Goal: Information Seeking & Learning: Learn about a topic

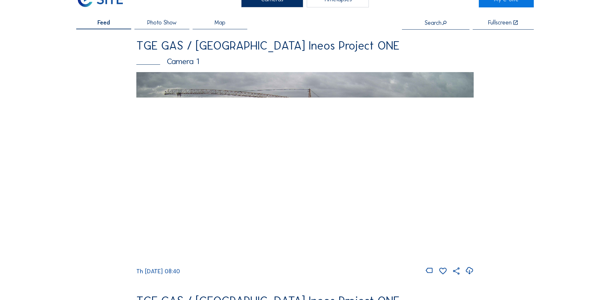
scroll to position [64, 0]
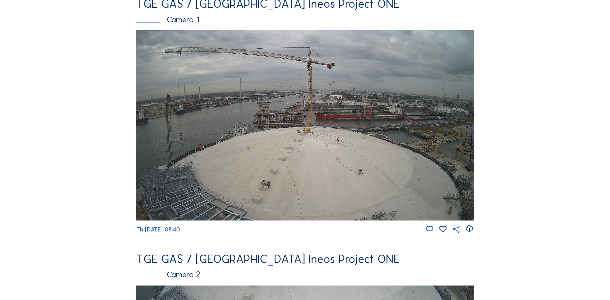
click at [255, 154] on img at bounding box center [304, 125] width 337 height 190
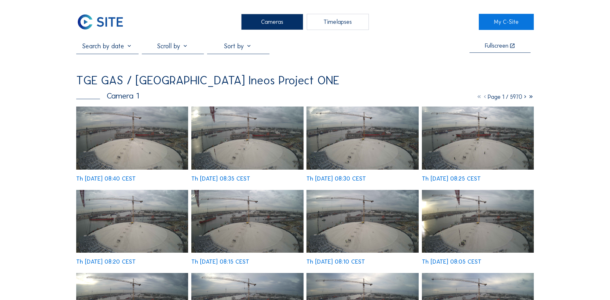
click at [146, 134] on img at bounding box center [132, 137] width 112 height 63
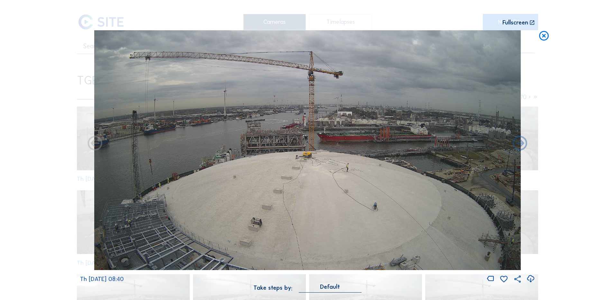
click at [531, 280] on icon at bounding box center [530, 278] width 9 height 11
click at [546, 37] on icon at bounding box center [544, 36] width 12 height 12
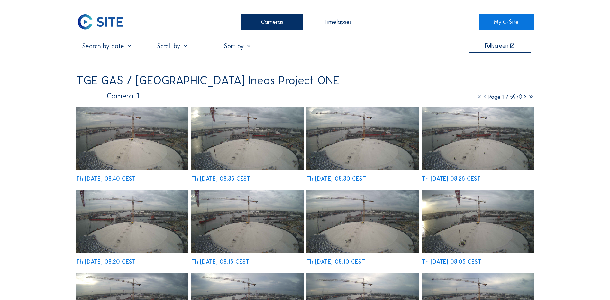
click at [275, 23] on div "Cameras" at bounding box center [272, 22] width 62 height 16
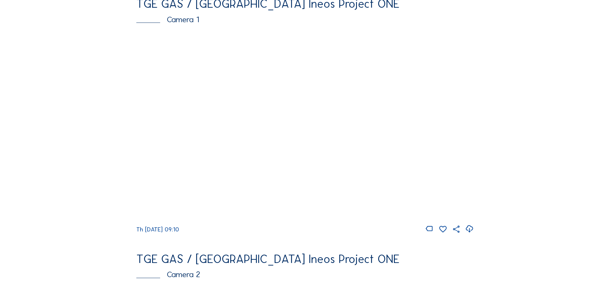
scroll to position [32, 0]
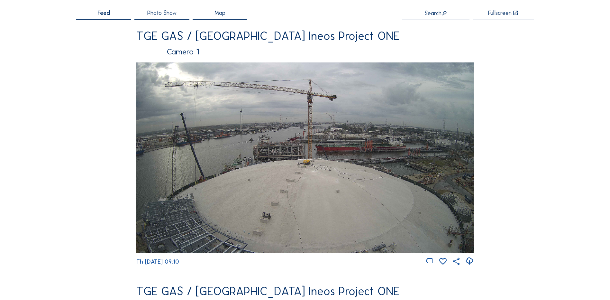
click at [290, 129] on img at bounding box center [304, 157] width 337 height 190
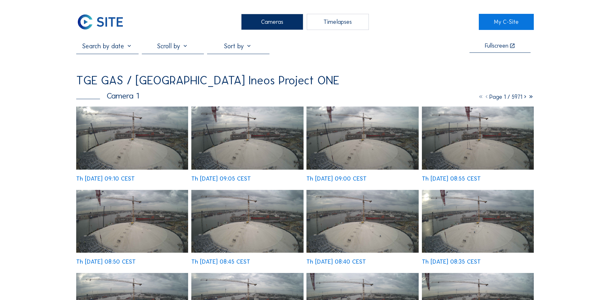
click at [133, 148] on img at bounding box center [132, 137] width 112 height 63
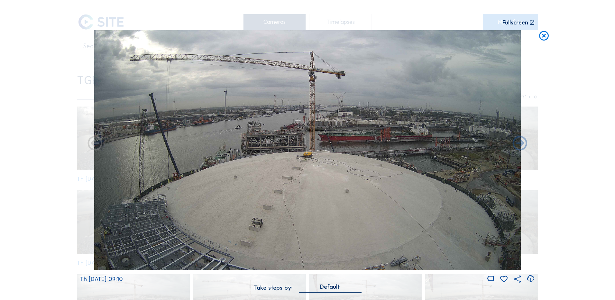
click at [529, 279] on icon at bounding box center [530, 278] width 9 height 11
drag, startPoint x: 50, startPoint y: 158, endPoint x: 121, endPoint y: 145, distance: 71.6
click at [50, 158] on div "Scroll to travel through time | Press 'Alt' Button + Scroll to Zoom | Click and…" at bounding box center [307, 150] width 615 height 300
click at [544, 35] on icon at bounding box center [544, 36] width 12 height 12
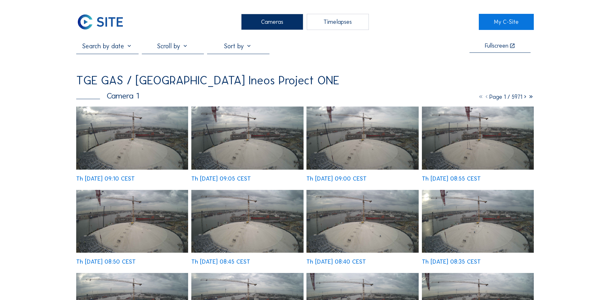
click at [282, 27] on div "Cameras" at bounding box center [272, 22] width 62 height 16
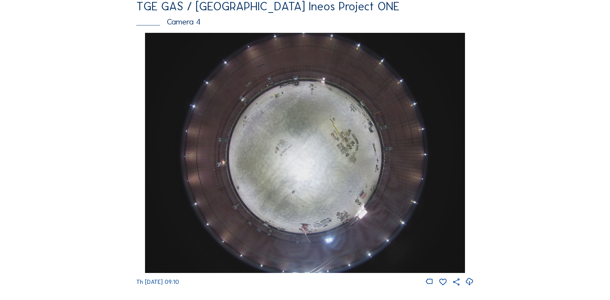
scroll to position [611, 0]
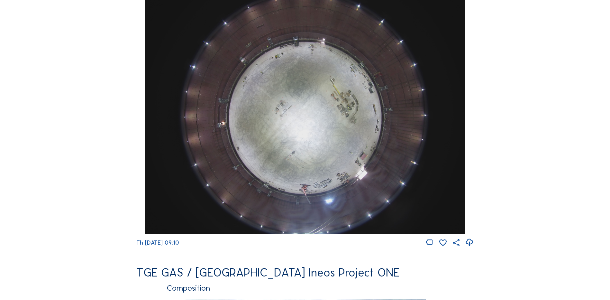
click at [328, 139] on img at bounding box center [305, 114] width 320 height 240
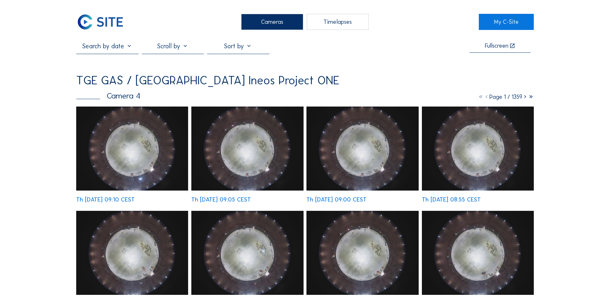
click at [131, 162] on img at bounding box center [132, 148] width 112 height 84
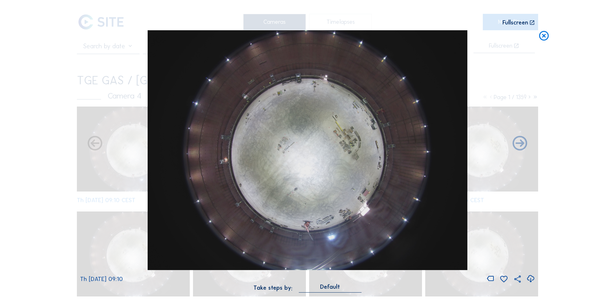
click at [530, 278] on icon at bounding box center [530, 278] width 9 height 11
click at [45, 178] on div "Scroll to travel through time | Press 'Alt' Button + Scroll to Zoom | Click and…" at bounding box center [307, 150] width 615 height 300
click at [542, 35] on icon at bounding box center [544, 36] width 12 height 12
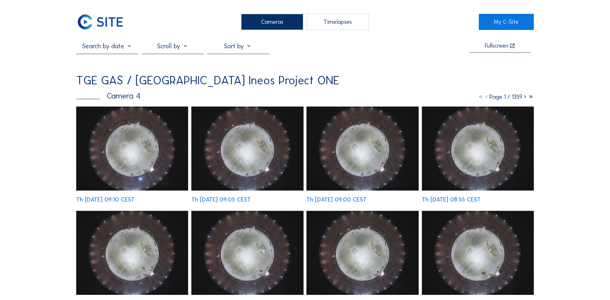
click at [284, 26] on div "Cameras" at bounding box center [272, 22] width 62 height 16
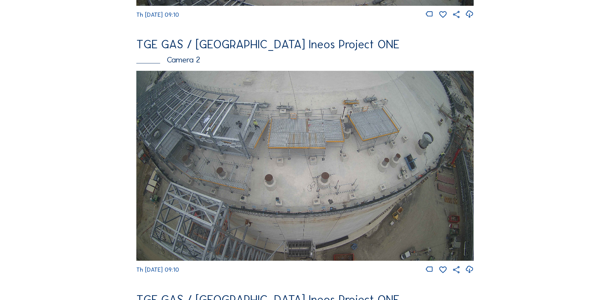
scroll to position [289, 0]
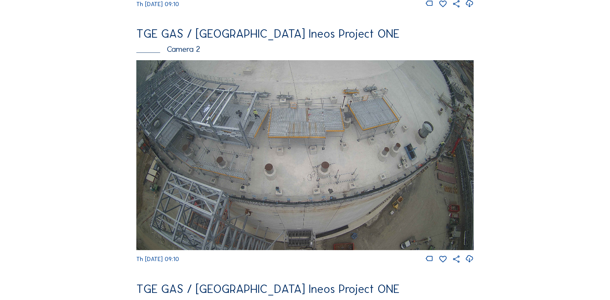
click at [241, 129] on img at bounding box center [304, 155] width 337 height 190
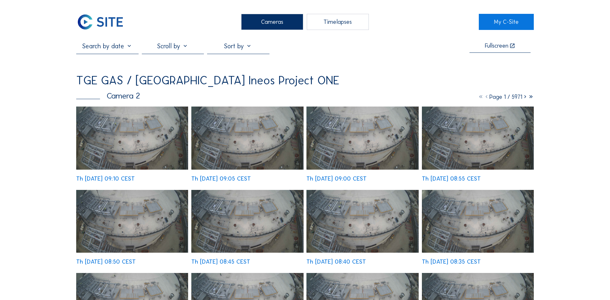
click at [130, 138] on img at bounding box center [132, 137] width 112 height 63
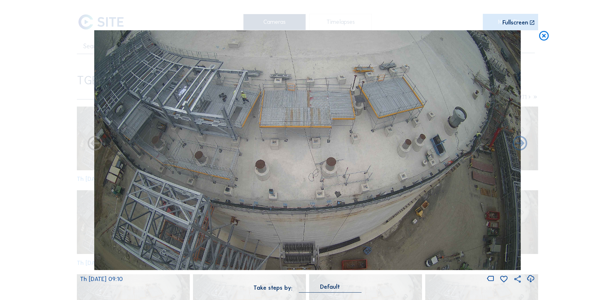
click at [532, 280] on icon at bounding box center [530, 278] width 9 height 11
click at [17, 161] on div "Scroll to travel through time | Press 'Alt' Button + Scroll to Zoom | Click and…" at bounding box center [307, 150] width 615 height 300
click at [542, 37] on icon at bounding box center [544, 36] width 12 height 12
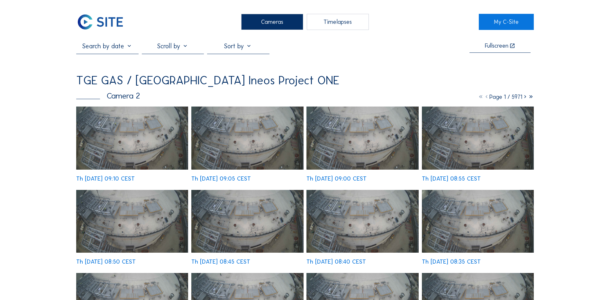
click at [275, 24] on div "Cameras" at bounding box center [272, 22] width 62 height 16
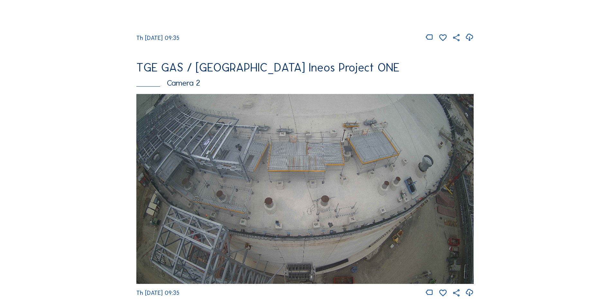
scroll to position [257, 0]
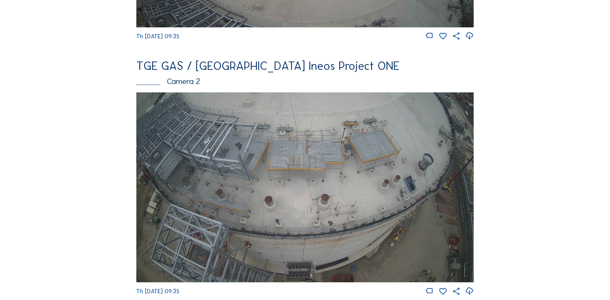
click at [419, 163] on img at bounding box center [304, 187] width 337 height 190
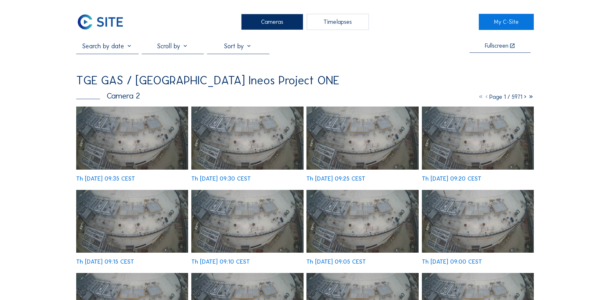
click at [107, 132] on img at bounding box center [132, 137] width 112 height 63
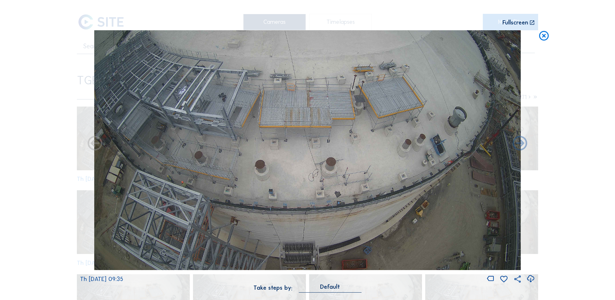
click at [533, 277] on icon at bounding box center [530, 278] width 9 height 11
drag, startPoint x: 30, startPoint y: 211, endPoint x: 70, endPoint y: 199, distance: 41.5
click at [30, 211] on div "Scroll to travel through time | Press 'Alt' Button + Scroll to Zoom | Click and…" at bounding box center [307, 150] width 615 height 300
click at [547, 38] on icon at bounding box center [544, 36] width 12 height 12
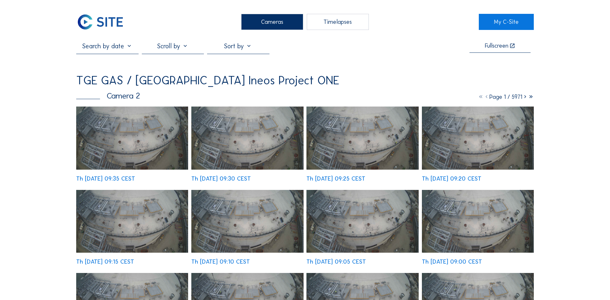
click at [279, 19] on div "Cameras" at bounding box center [272, 22] width 62 height 16
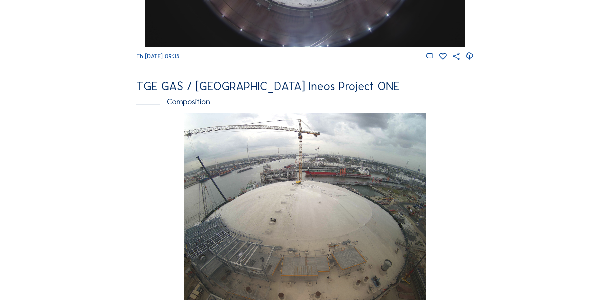
scroll to position [868, 0]
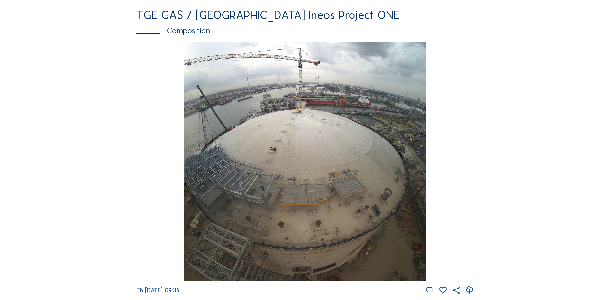
click at [278, 131] on img at bounding box center [305, 161] width 242 height 240
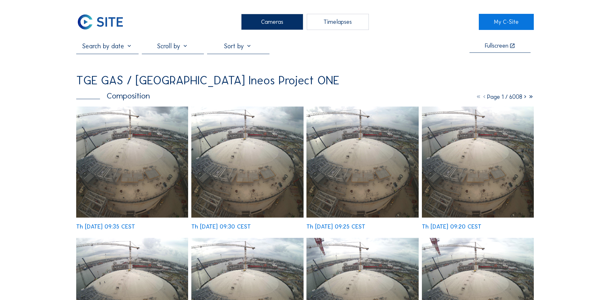
click at [110, 134] on img at bounding box center [132, 161] width 112 height 111
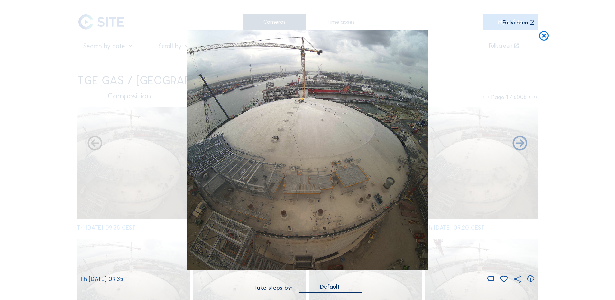
click at [531, 280] on icon at bounding box center [530, 278] width 9 height 11
click at [92, 93] on div "Th 28 Aug 2025 09:35" at bounding box center [307, 156] width 455 height 253
click at [542, 38] on icon at bounding box center [544, 36] width 12 height 12
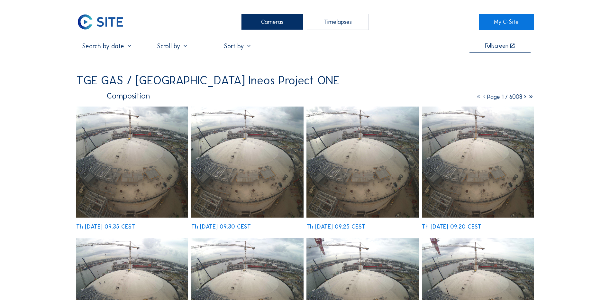
click at [282, 23] on div "Cameras" at bounding box center [272, 22] width 62 height 16
